Goal: Transaction & Acquisition: Purchase product/service

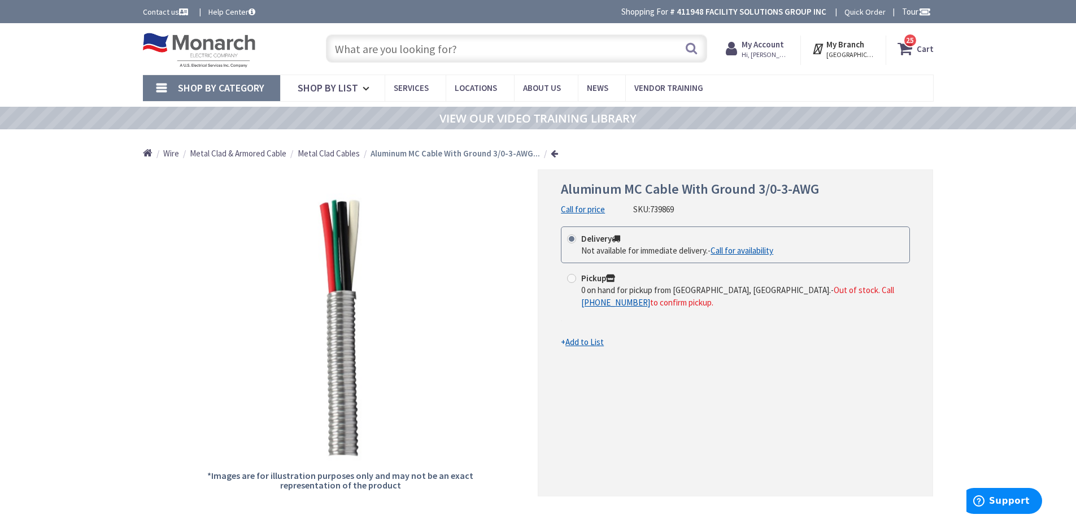
click at [379, 50] on input "text" at bounding box center [516, 48] width 381 height 28
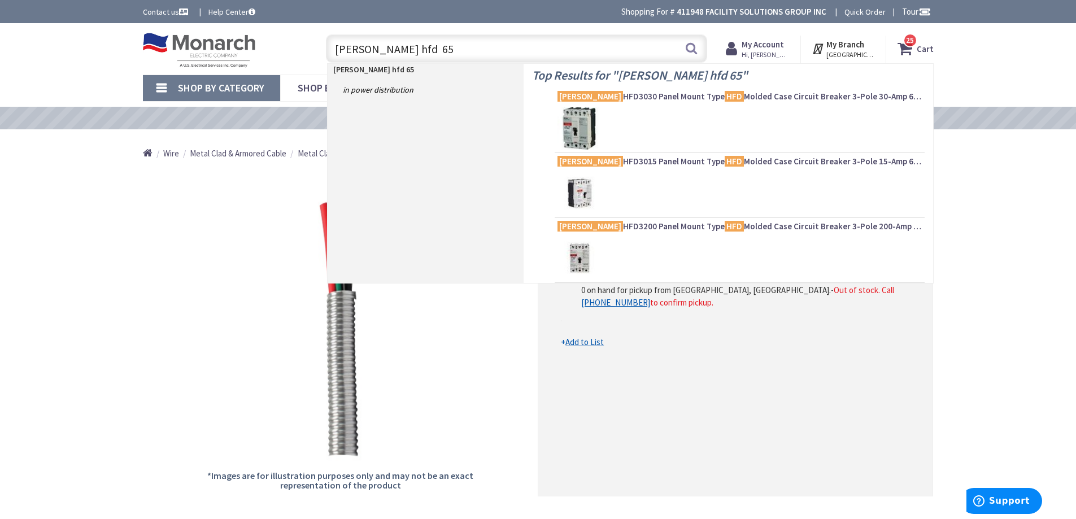
type input "eaton hfd 65k"
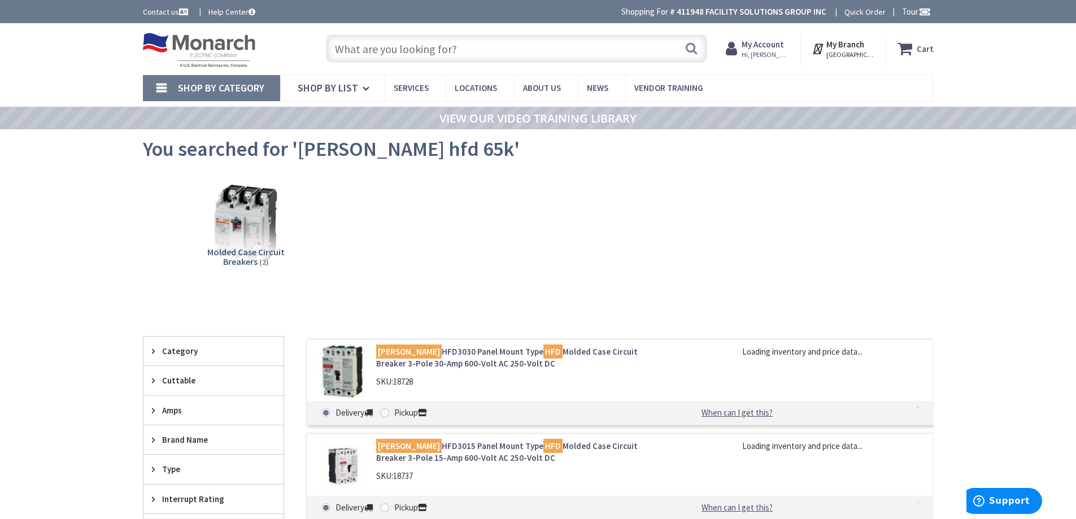
scroll to position [113, 0]
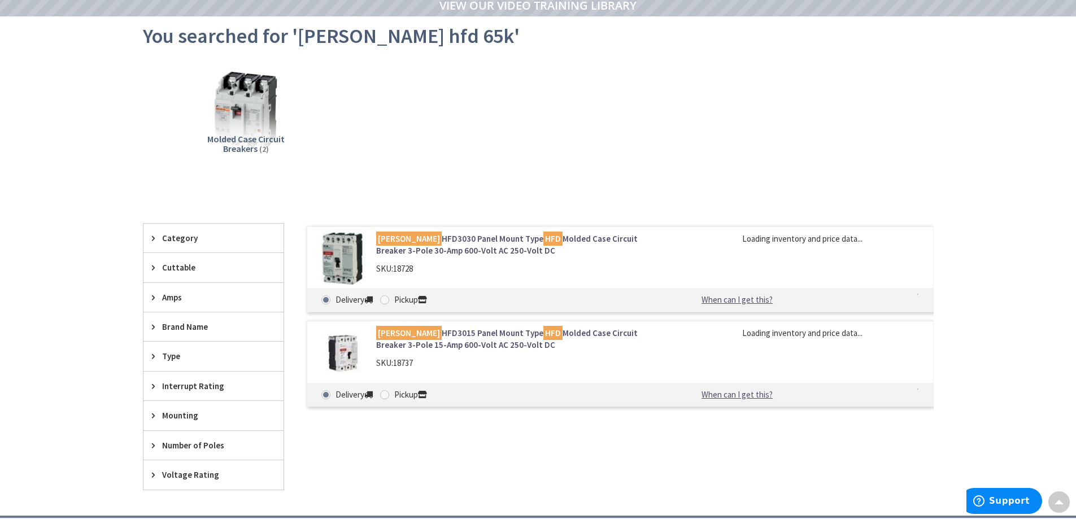
click at [169, 295] on span "Amps" at bounding box center [208, 298] width 92 height 12
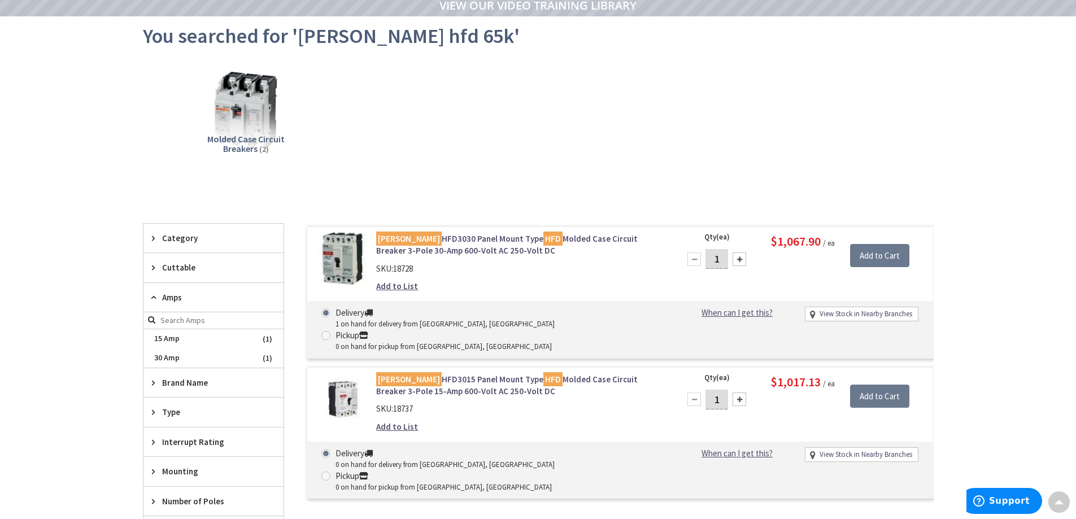
click at [465, 247] on link "[PERSON_NAME] HFD3030 Panel Mount Type HFD Molded Case Circuit Breaker 3-Pole 3…" at bounding box center [520, 245] width 288 height 24
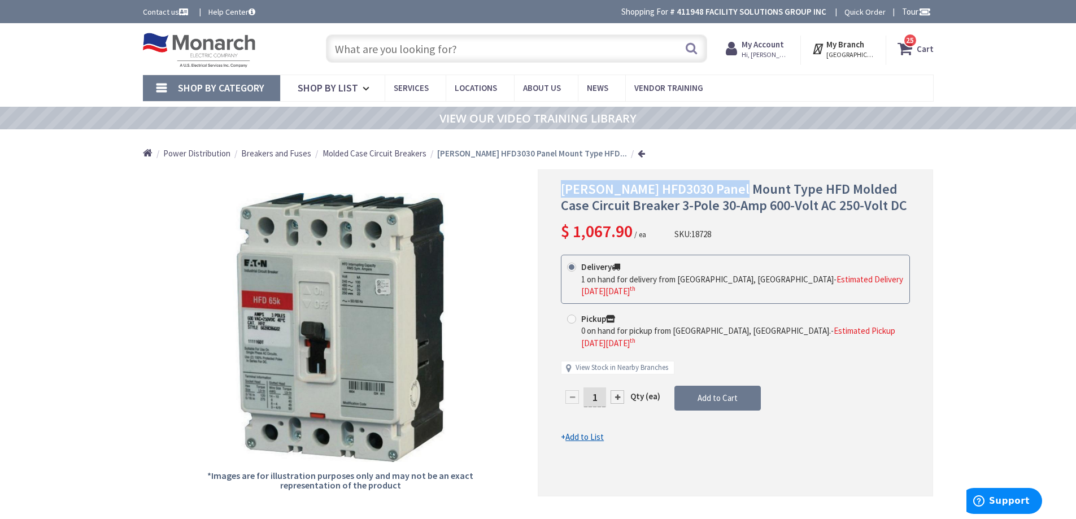
drag, startPoint x: 555, startPoint y: 186, endPoint x: 736, endPoint y: 193, distance: 181.5
click at [736, 193] on div "Eaton HFD3030 Panel Mount Type HFD Molded Case Circuit Breaker 3-Pole 30-Amp 60…" at bounding box center [735, 332] width 395 height 327
click at [762, 177] on div "Eaton HFD3030 Panel Mount Type HFD Molded Case Circuit Breaker 3-Pole 30-Amp 60…" at bounding box center [735, 332] width 395 height 327
